Goal: Task Accomplishment & Management: Manage account settings

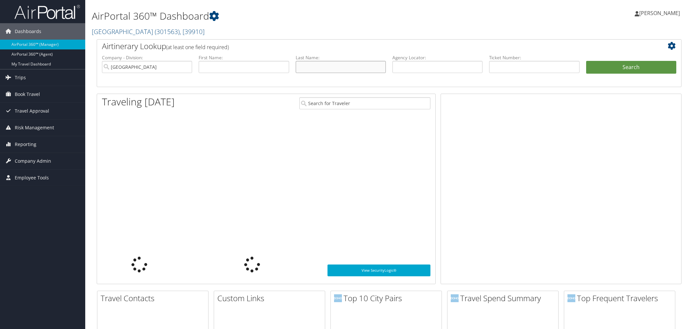
click at [322, 73] on input "text" at bounding box center [341, 67] width 90 height 12
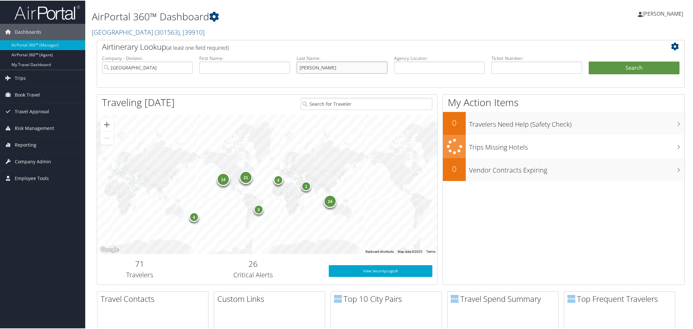
type input "[PERSON_NAME]"
click at [589, 61] on button "Search" at bounding box center [634, 67] width 91 height 13
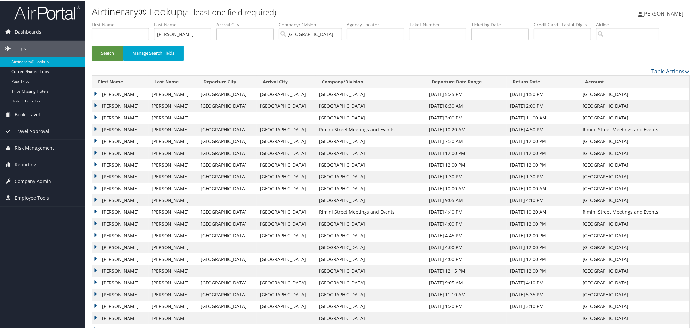
click at [95, 100] on td "LINDSAY WILLIAM" at bounding box center [120, 94] width 57 height 12
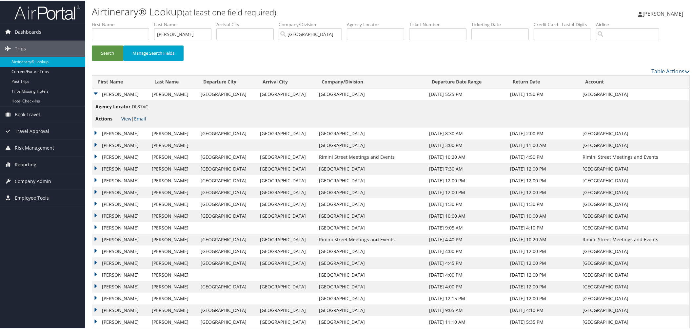
click at [127, 121] on link "View" at bounding box center [126, 118] width 10 height 6
drag, startPoint x: 191, startPoint y: 41, endPoint x: 164, endPoint y: 41, distance: 26.9
click at [164, 21] on ul "First Name Last Name [PERSON_NAME] Departure City Arrival City Company/Division…" at bounding box center [391, 21] width 598 height 0
type input "mccarthy"
click at [92, 45] on button "Search" at bounding box center [107, 52] width 31 height 15
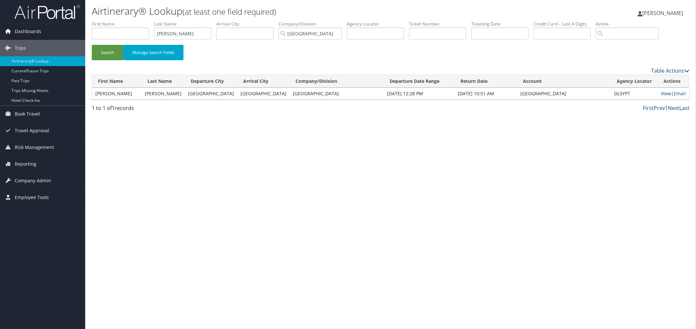
click at [661, 97] on link "View" at bounding box center [666, 93] width 10 height 6
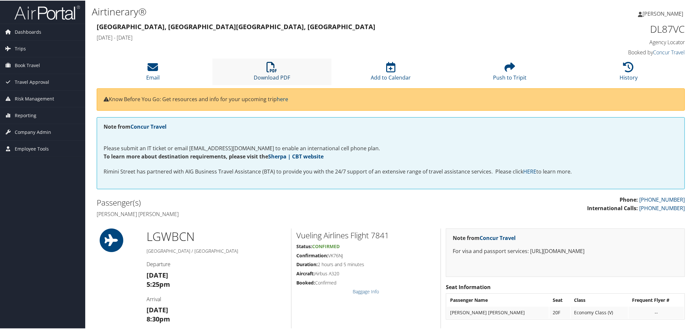
click at [270, 72] on icon at bounding box center [271, 66] width 10 height 10
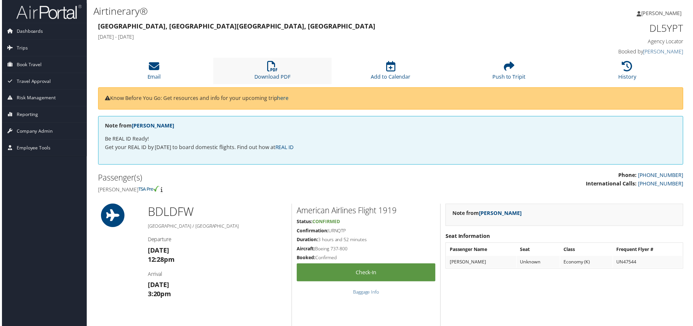
click at [267, 85] on li "Download PDF" at bounding box center [271, 71] width 119 height 27
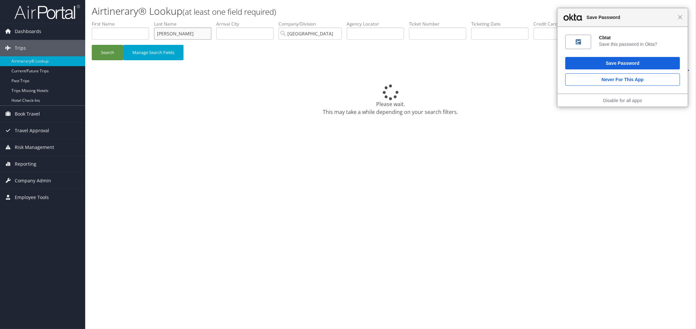
drag, startPoint x: 199, startPoint y: 40, endPoint x: 156, endPoint y: 44, distance: 43.4
click at [156, 21] on ul "First Name Last Name clark Departure City Arrival City Company/Division Rimini …" at bounding box center [391, 21] width 598 height 0
type input "ford"
click at [92, 45] on button "Search" at bounding box center [107, 52] width 31 height 15
click at [680, 17] on span "Close" at bounding box center [680, 17] width 5 height 5
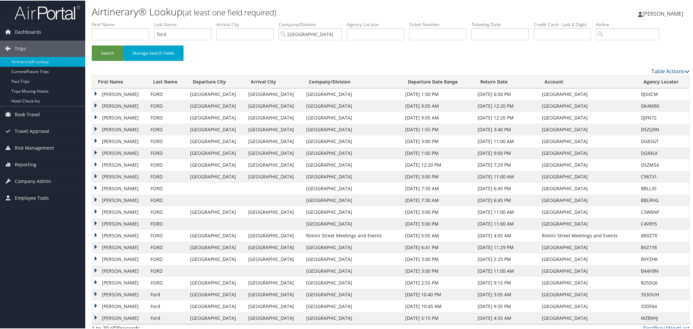
click at [96, 111] on td "LOUISE" at bounding box center [119, 106] width 55 height 12
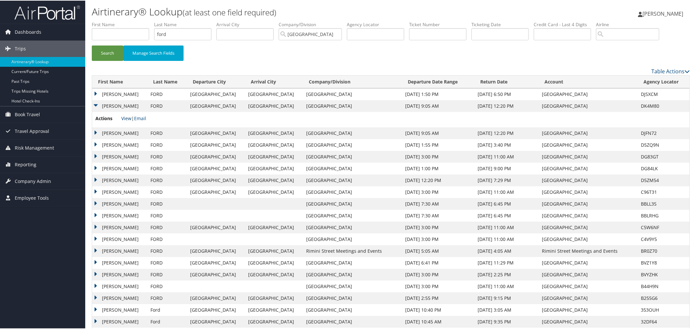
click at [131, 121] on link "View" at bounding box center [126, 118] width 10 height 6
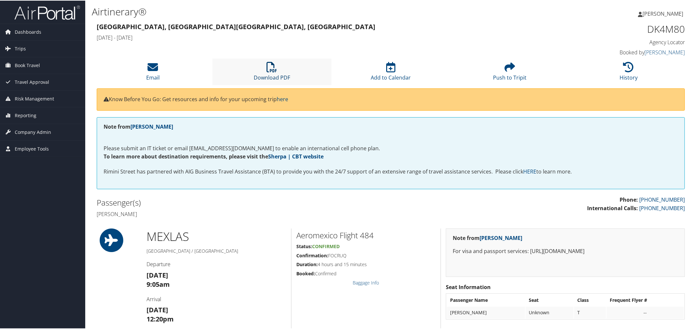
click at [267, 72] on icon at bounding box center [271, 66] width 10 height 10
